Goal: Navigation & Orientation: Go to known website

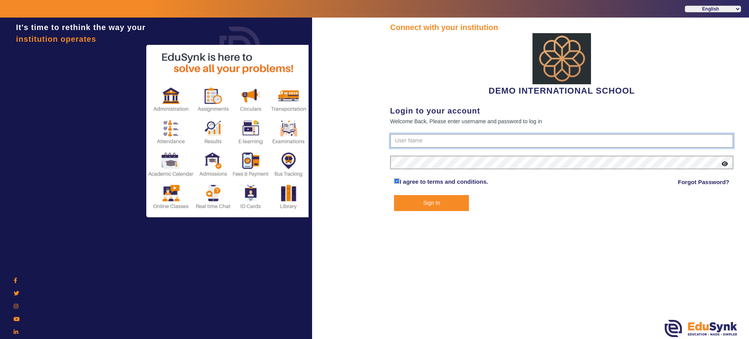
type input "2143224344"
click at [414, 207] on button "Sign In" at bounding box center [431, 203] width 75 height 16
